Goal: Find contact information: Obtain details needed to contact an individual or organization

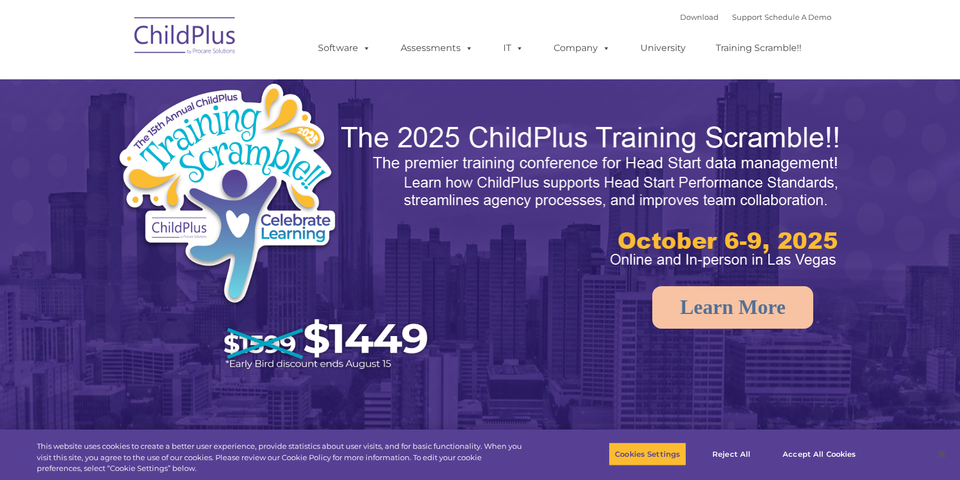
select select "MEDIUM"
click at [732, 20] on link "Support" at bounding box center [747, 16] width 30 height 9
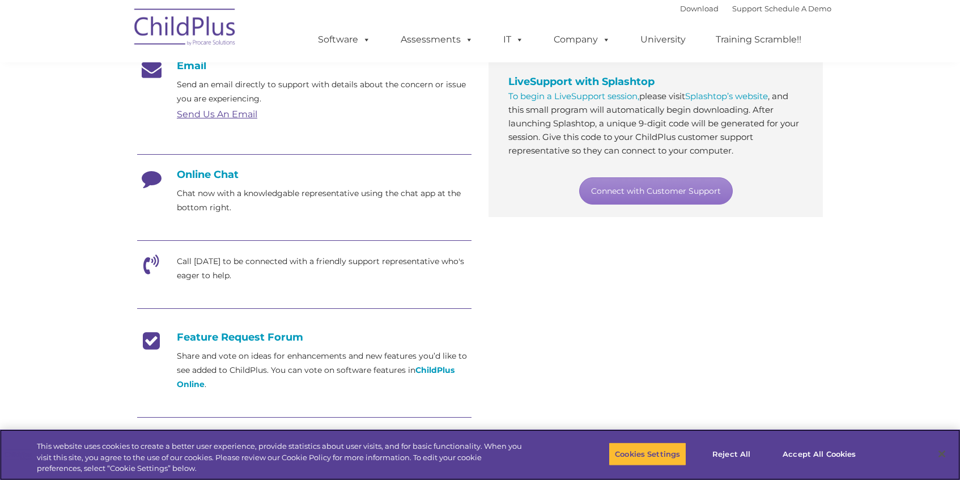
scroll to position [215, 0]
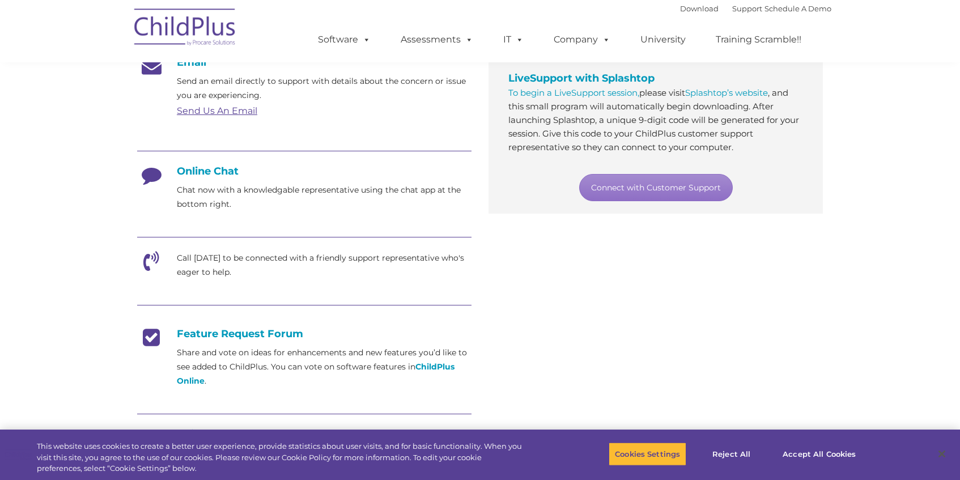
click at [147, 263] on icon at bounding box center [151, 265] width 28 height 28
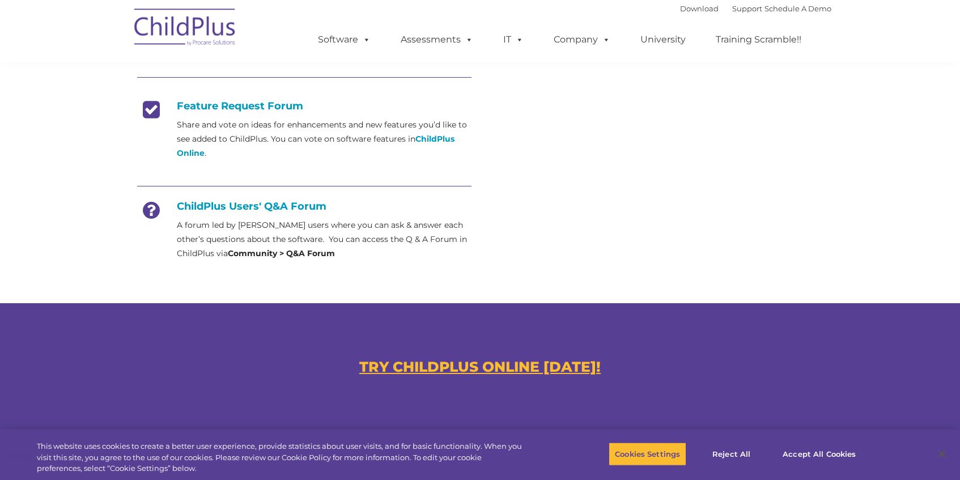
scroll to position [463, 0]
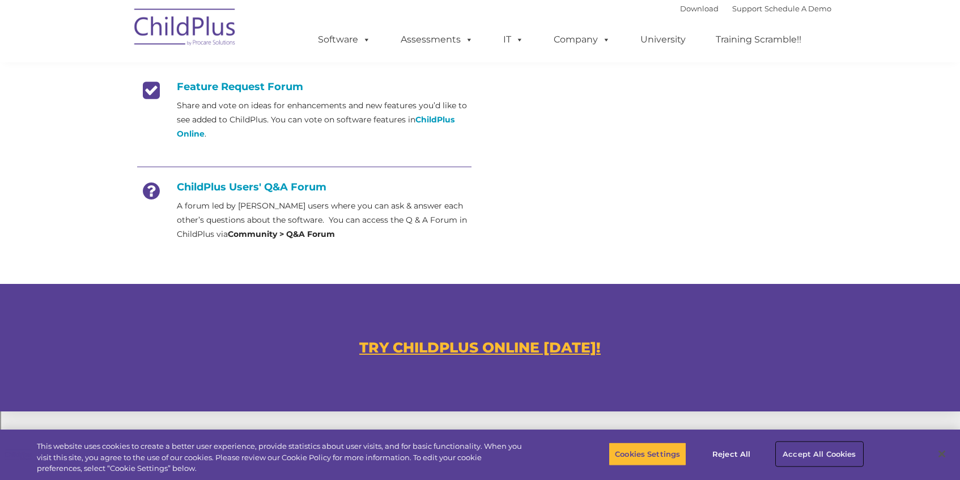
click at [793, 451] on button "Accept All Cookies" at bounding box center [820, 454] width 86 height 24
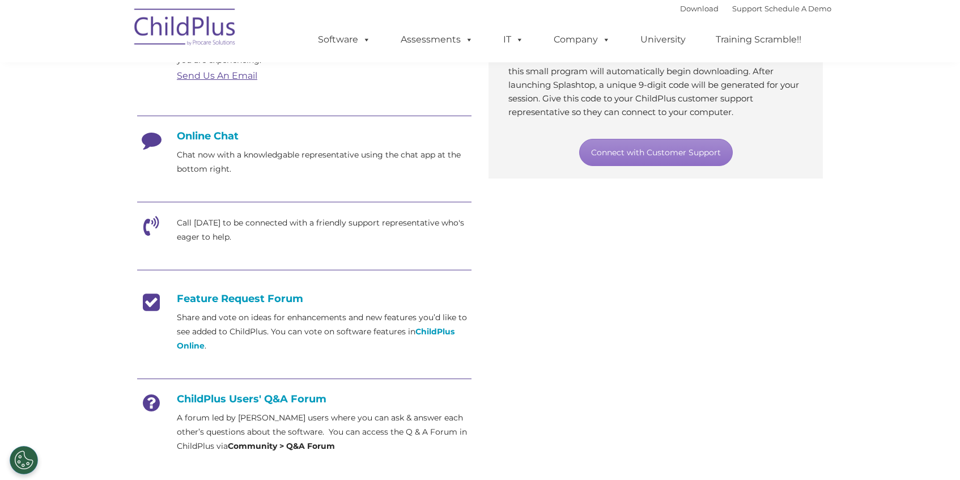
scroll to position [220, 0]
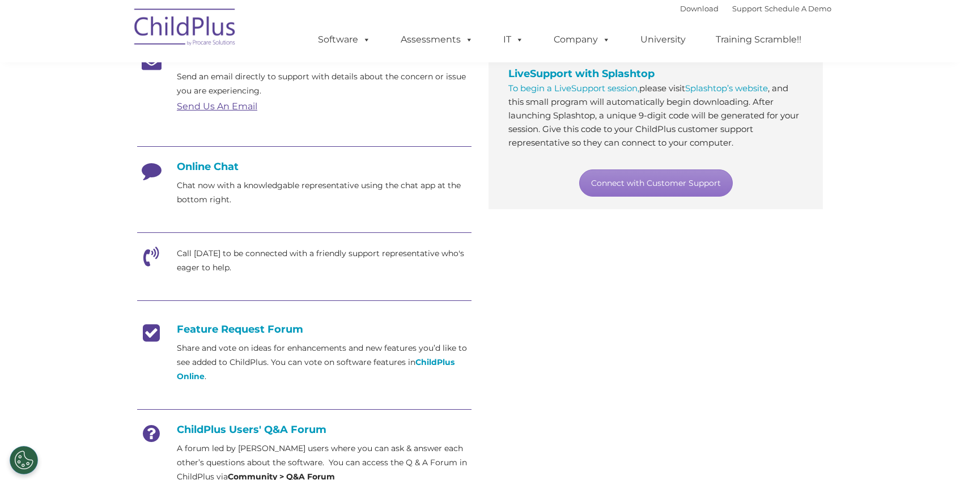
click at [135, 257] on div "Email Send an email directly to support with details about the concern or issue…" at bounding box center [304, 275] width 351 height 447
click at [152, 257] on icon at bounding box center [151, 261] width 28 height 28
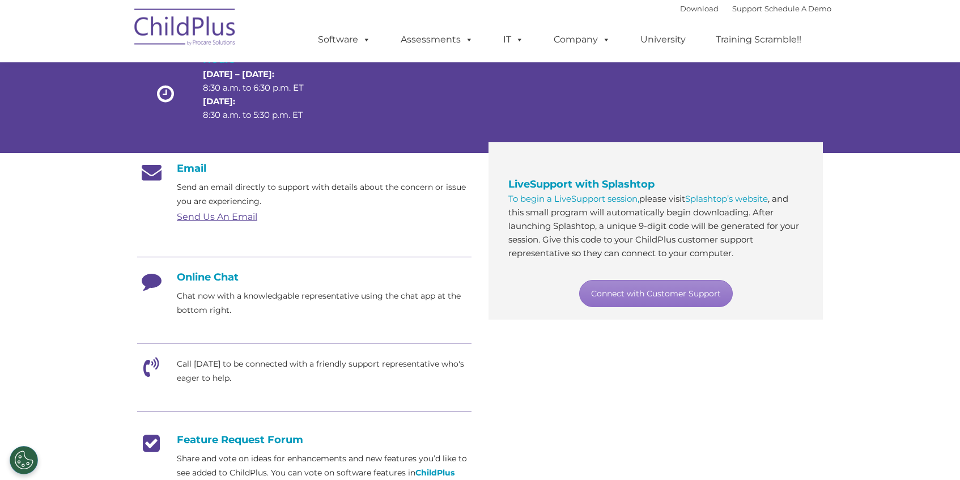
scroll to position [101, 0]
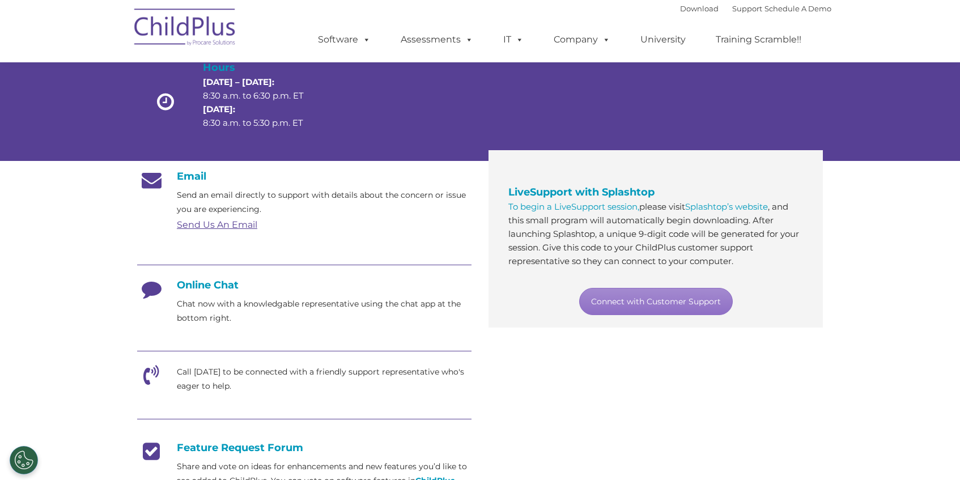
click at [149, 380] on icon at bounding box center [151, 379] width 28 height 28
click at [150, 379] on icon at bounding box center [151, 379] width 28 height 28
drag, startPoint x: 150, startPoint y: 379, endPoint x: 156, endPoint y: 370, distance: 11.3
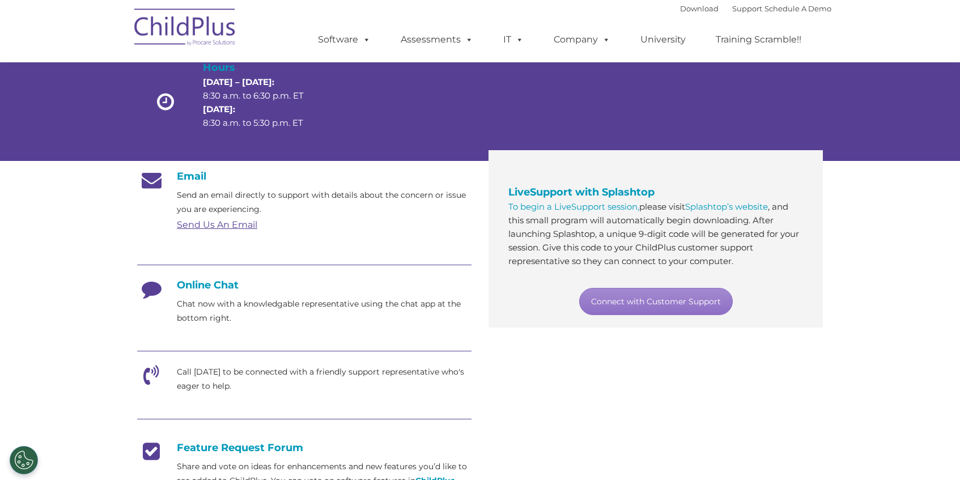
click at [149, 379] on icon at bounding box center [151, 379] width 28 height 28
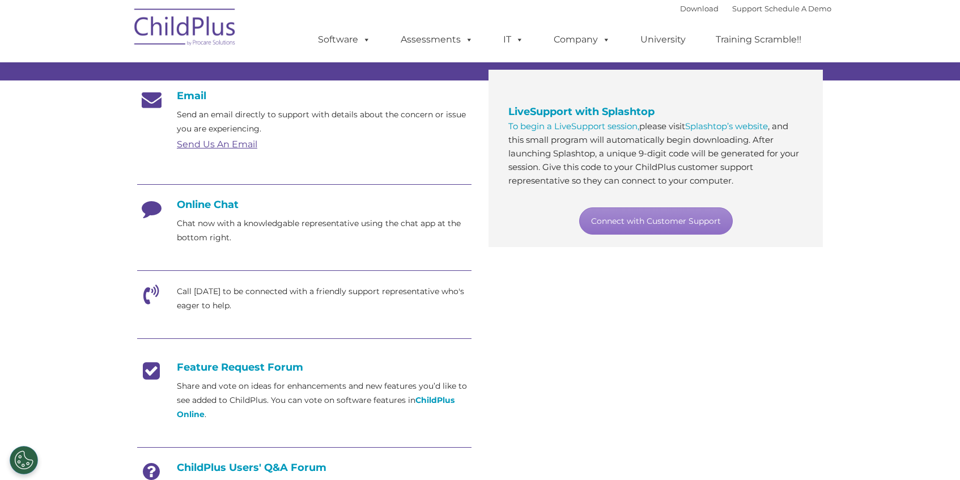
scroll to position [183, 0]
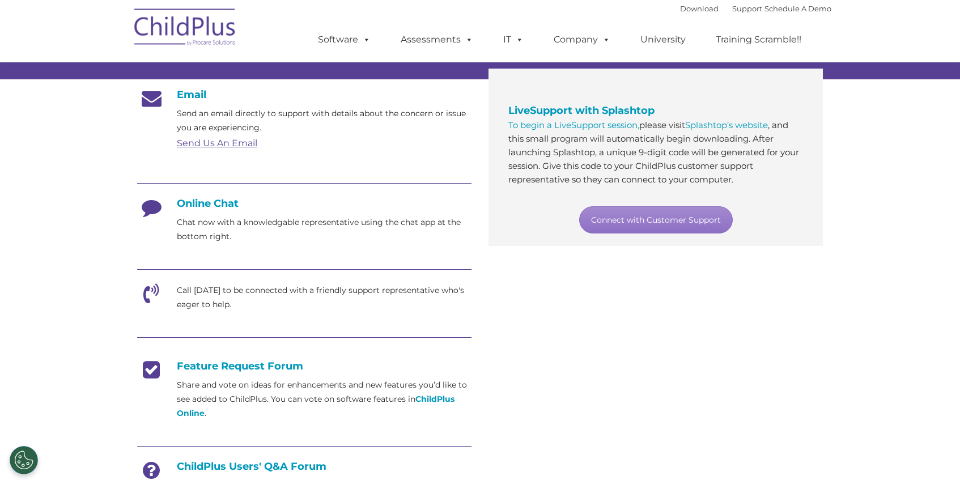
drag, startPoint x: 154, startPoint y: 287, endPoint x: 226, endPoint y: 298, distance: 73.4
click at [158, 288] on icon at bounding box center [151, 297] width 28 height 28
click at [222, 286] on p "Call [DATE] to be connected with a friendly support representative who's eager …" at bounding box center [324, 297] width 295 height 28
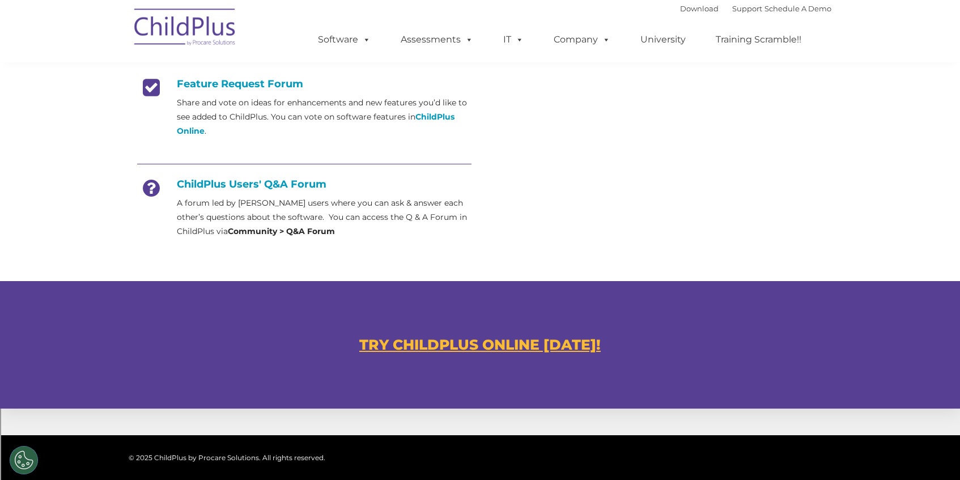
scroll to position [653, 0]
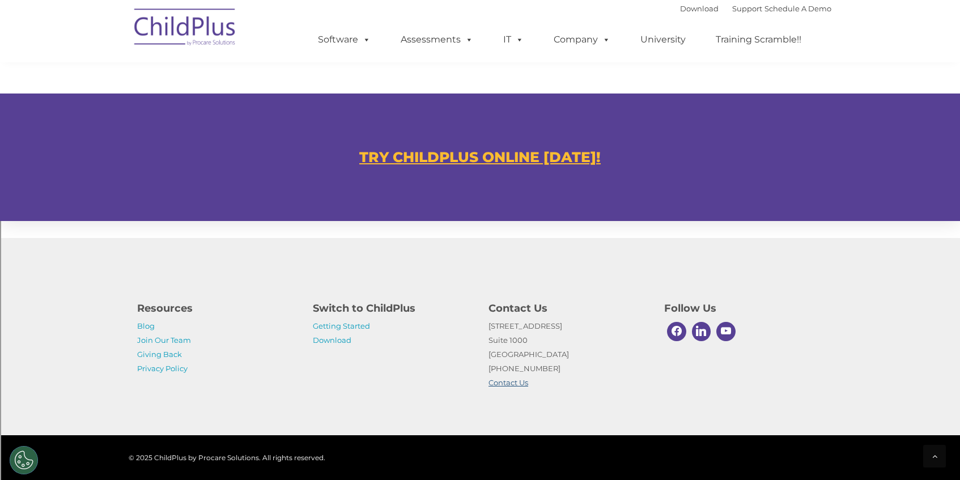
click at [515, 383] on link "Contact Us" at bounding box center [509, 382] width 40 height 9
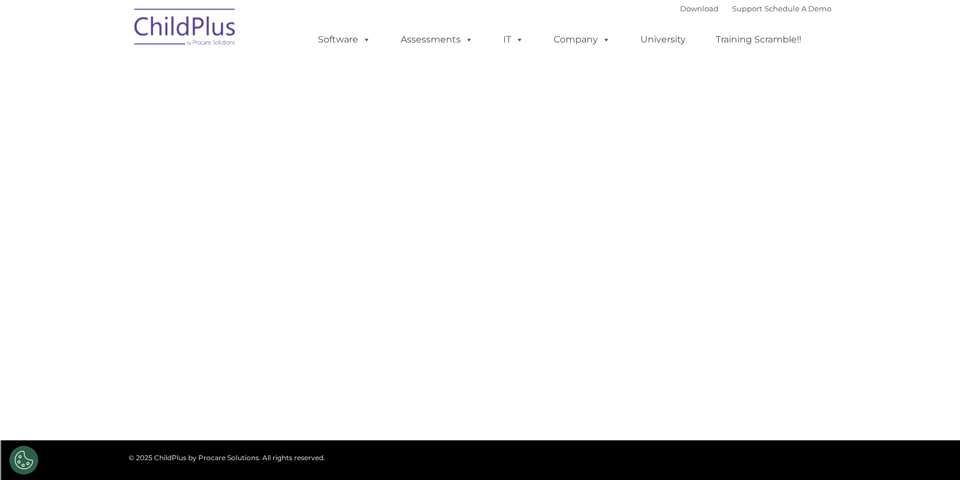
select select "MEDIUM"
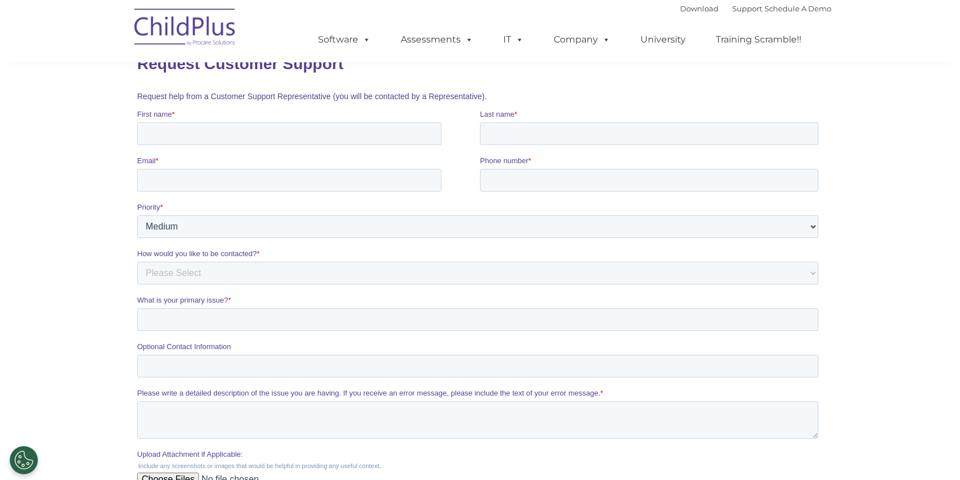
scroll to position [152, 0]
